Goal: Task Accomplishment & Management: Manage account settings

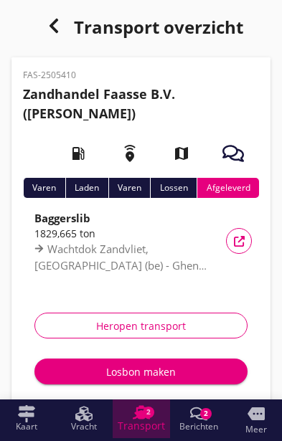
click at [141, 418] on use at bounding box center [141, 412] width 17 height 14
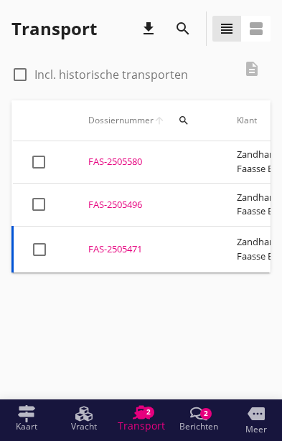
click at [116, 243] on div "FAS-2505471" at bounding box center [145, 250] width 114 height 14
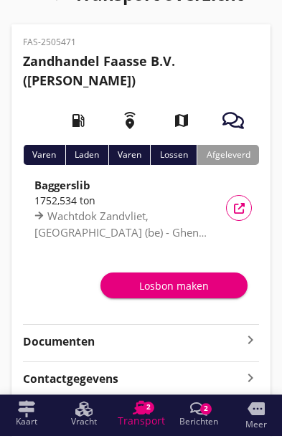
scroll to position [28, 0]
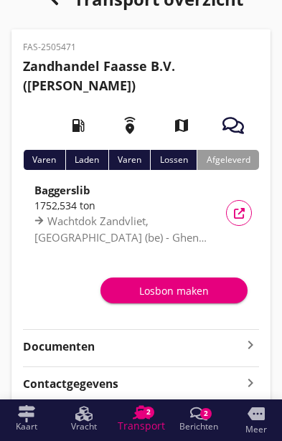
click at [243, 344] on icon "keyboard_arrow_right" at bounding box center [250, 344] width 17 height 17
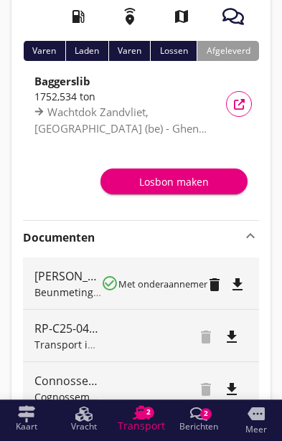
scroll to position [145, 0]
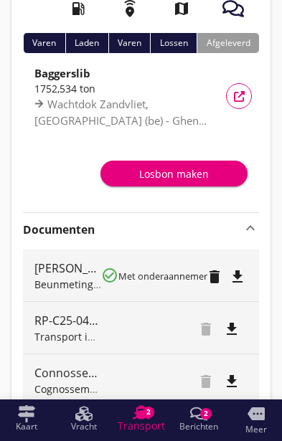
click at [215, 428] on div "Voeg bestand toe" at bounding box center [209, 427] width 75 height 14
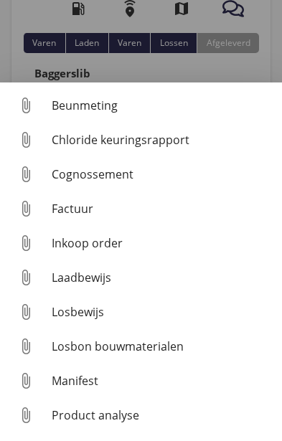
click at [154, 355] on div "Losbon bouwmaterialen" at bounding box center [161, 346] width 219 height 17
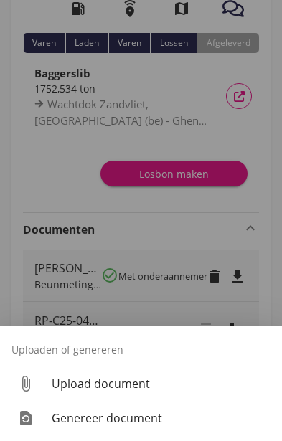
click at [116, 392] on div "Upload document" at bounding box center [161, 383] width 219 height 17
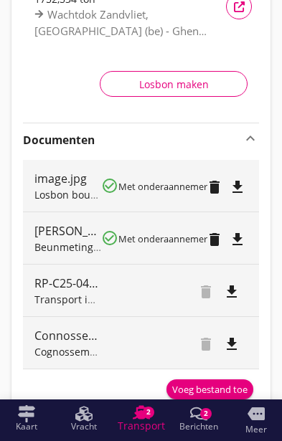
scroll to position [279, 0]
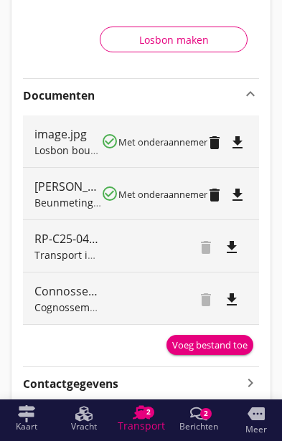
click at [204, 340] on div "Voeg bestand toe" at bounding box center [209, 346] width 75 height 14
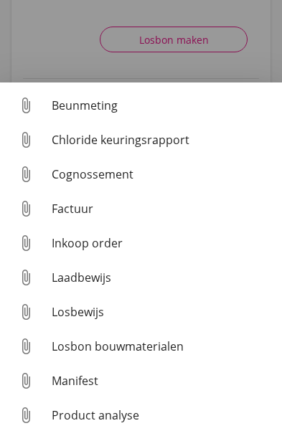
click at [228, 121] on div at bounding box center [141, 220] width 282 height 441
